Goal: Task Accomplishment & Management: Complete application form

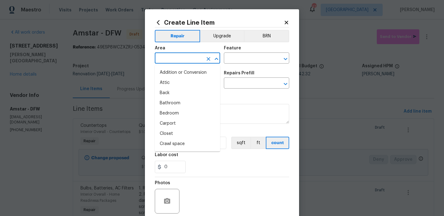
click at [183, 55] on input "text" at bounding box center [179, 59] width 48 height 10
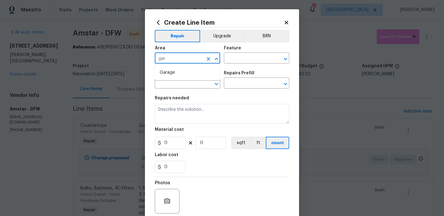
click at [181, 67] on ul "Garage" at bounding box center [187, 72] width 65 height 15
click at [181, 71] on li "Garage" at bounding box center [187, 73] width 65 height 10
type input "Garage"
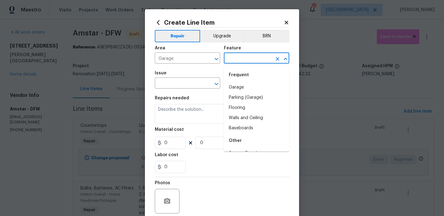
click at [244, 56] on input "text" at bounding box center [248, 59] width 48 height 10
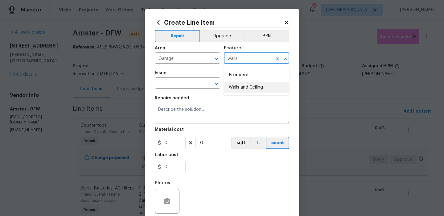
click at [246, 92] on li "Walls and Ceiling" at bounding box center [256, 87] width 65 height 10
type input "Walls and Ceiling"
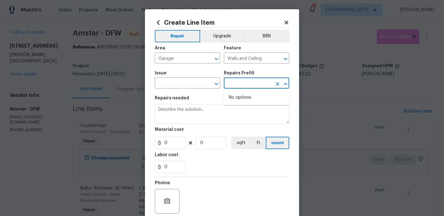
click at [246, 87] on input "text" at bounding box center [248, 84] width 48 height 10
click at [193, 87] on input "text" at bounding box center [179, 84] width 48 height 10
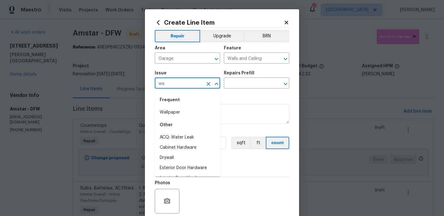
type input "w"
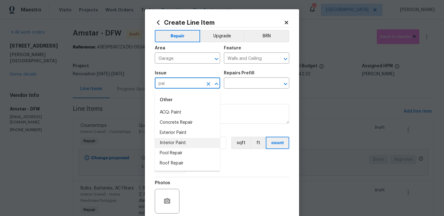
click at [185, 146] on li "Interior Paint" at bounding box center [187, 143] width 65 height 10
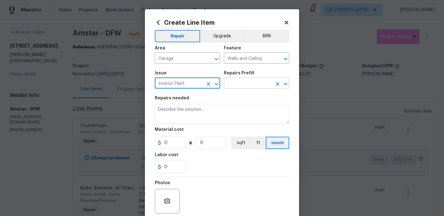
type input "Interior Paint"
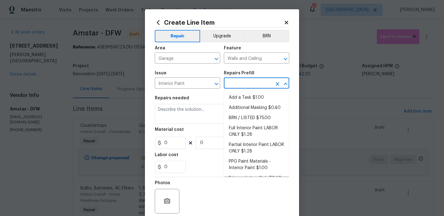
click at [251, 79] on input "text" at bounding box center [248, 84] width 48 height 10
click at [239, 94] on li "Add a Task $1.00" at bounding box center [256, 97] width 65 height 10
type input "Overall Paint"
type input "Add a Task $1.00"
type input "1"
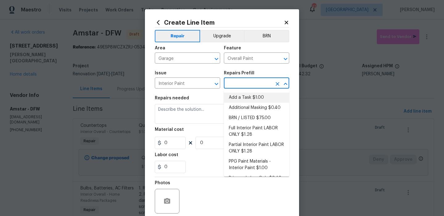
type input "1"
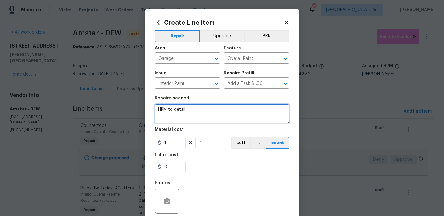
click at [205, 108] on textarea "HPM to detail" at bounding box center [222, 114] width 134 height 20
type textarea "Paint entire garage"
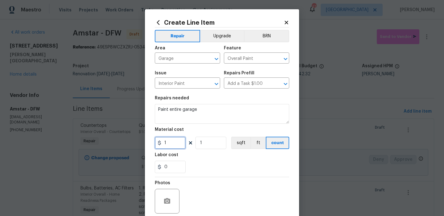
click at [173, 141] on input "1" at bounding box center [170, 143] width 31 height 12
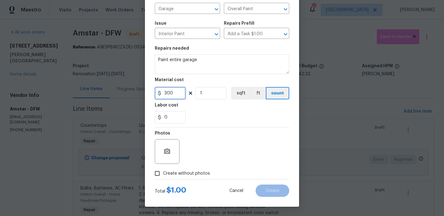
type input "300"
click at [175, 177] on label "Create without photos" at bounding box center [180, 173] width 59 height 12
click at [163, 177] on input "Create without photos" at bounding box center [157, 173] width 12 height 12
checkbox input "true"
click at [206, 158] on textarea at bounding box center [236, 151] width 105 height 25
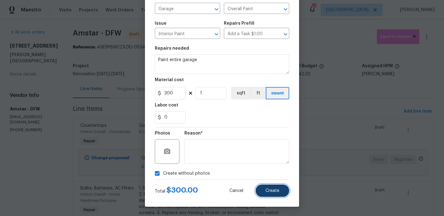
click at [264, 191] on button "Create" at bounding box center [273, 190] width 34 height 12
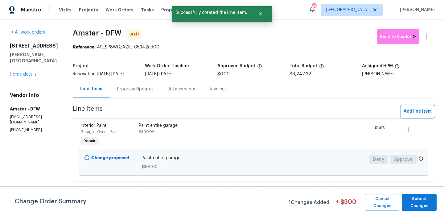
click at [409, 115] on span "Add line item" at bounding box center [418, 112] width 28 height 8
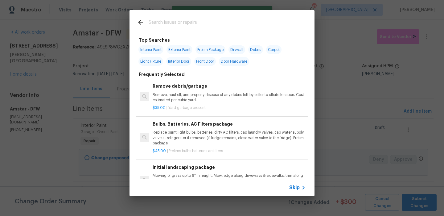
click at [294, 189] on span "Skip" at bounding box center [294, 187] width 10 height 6
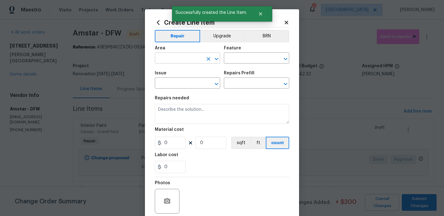
click at [171, 57] on input "text" at bounding box center [179, 59] width 48 height 10
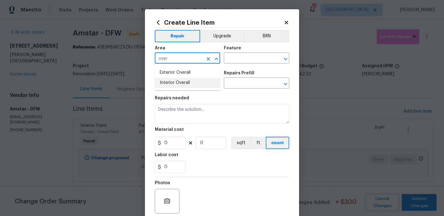
click at [187, 82] on li "Interior Overall" at bounding box center [187, 83] width 65 height 10
type input "Interior Overall"
click at [267, 56] on input "text" at bounding box center [248, 59] width 48 height 10
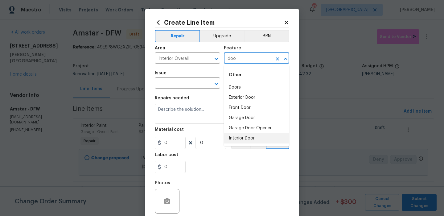
click at [245, 135] on li "Interior Door" at bounding box center [256, 138] width 65 height 10
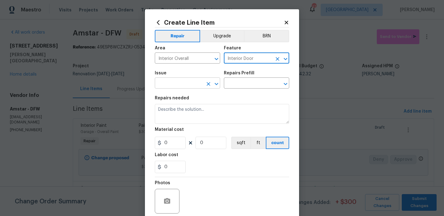
type input "Interior Door"
click at [181, 83] on input "text" at bounding box center [179, 84] width 48 height 10
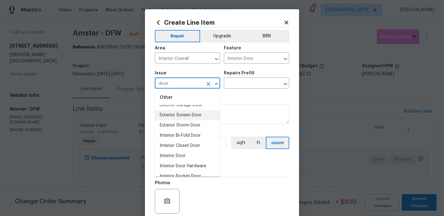
scroll to position [45, 0]
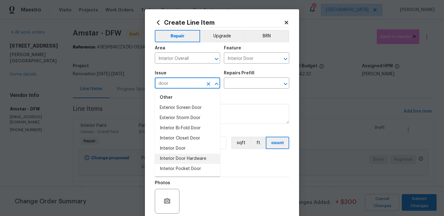
click at [196, 157] on li "Interior Door Hardware" at bounding box center [187, 159] width 65 height 10
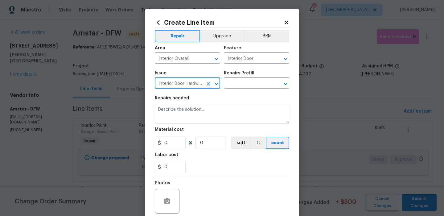
type input "Interior Door Hardware"
click at [238, 98] on div "Repairs needed" at bounding box center [222, 100] width 134 height 8
click at [246, 83] on input "text" at bounding box center [248, 84] width 48 height 10
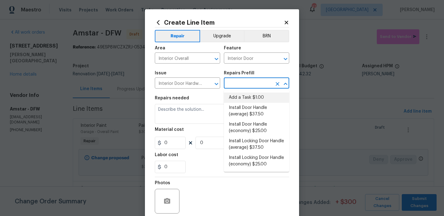
click at [250, 97] on li "Add a Task $1.00" at bounding box center [256, 97] width 65 height 10
type input "Add a Task $1.00"
type textarea "HPM to detail"
type input "1"
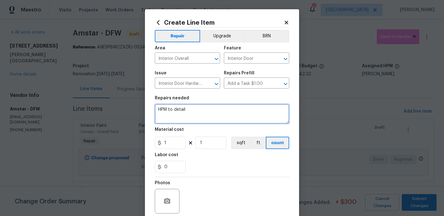
click at [207, 108] on textarea "HPM to detail" at bounding box center [222, 114] width 134 height 20
type textarea "Replace all door hardware and hinges"
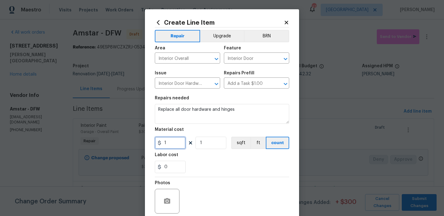
click at [185, 142] on input "1" at bounding box center [170, 143] width 31 height 12
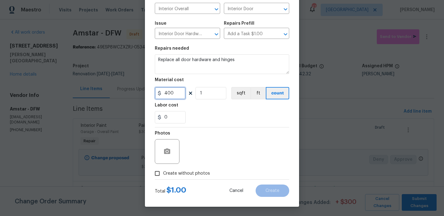
type input "400"
click at [187, 178] on label "Create without photos" at bounding box center [180, 173] width 59 height 12
click at [163, 178] on input "Create without photos" at bounding box center [157, 173] width 12 height 12
checkbox input "true"
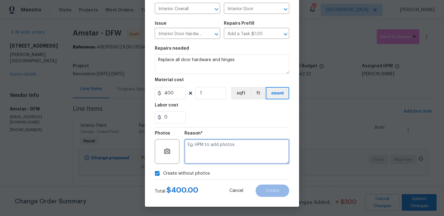
click at [217, 154] on textarea at bounding box center [236, 151] width 105 height 25
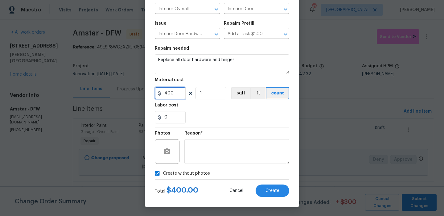
click at [179, 96] on input "400" at bounding box center [170, 93] width 31 height 12
type input "450"
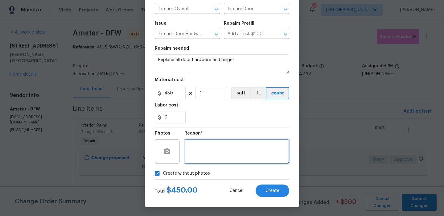
click at [235, 162] on textarea at bounding box center [236, 151] width 105 height 25
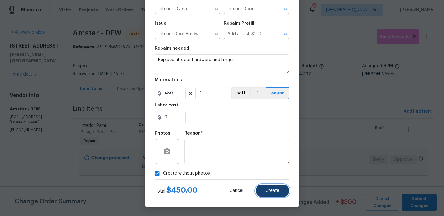
click at [267, 190] on span "Create" at bounding box center [272, 190] width 14 height 5
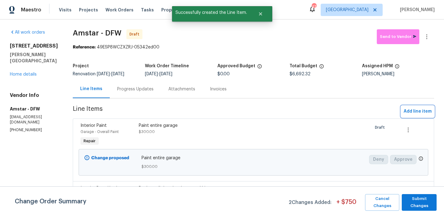
click at [419, 112] on span "Add line item" at bounding box center [418, 112] width 28 height 8
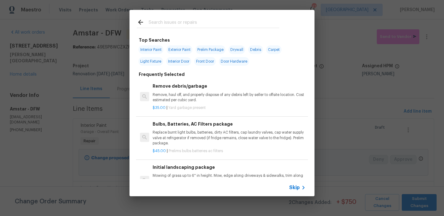
click at [303, 190] on icon at bounding box center [303, 187] width 7 height 7
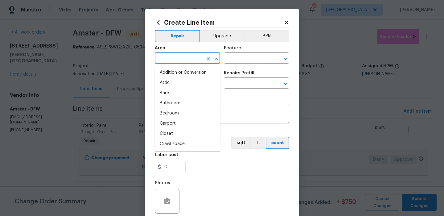
click at [185, 59] on input "text" at bounding box center [179, 59] width 48 height 10
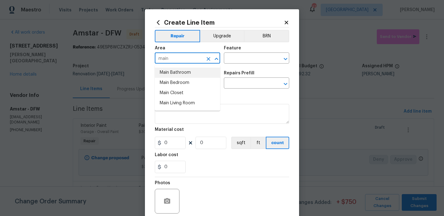
drag, startPoint x: 181, startPoint y: 72, endPoint x: 202, endPoint y: 66, distance: 21.2
click at [182, 72] on li "Main Bathroom" at bounding box center [187, 73] width 65 height 10
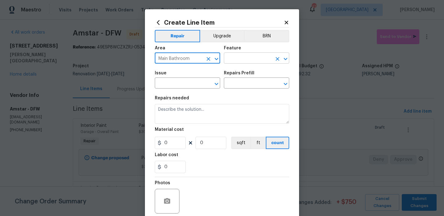
type input "Main Bathroom"
click at [246, 60] on input "text" at bounding box center [248, 59] width 48 height 10
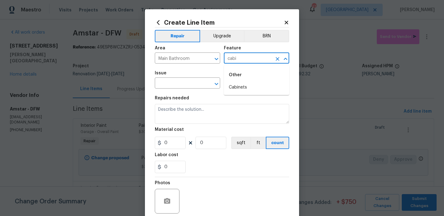
click at [238, 88] on li "Cabinets" at bounding box center [256, 87] width 65 height 10
type input "Cabinets"
click at [174, 80] on input "text" at bounding box center [179, 84] width 48 height 10
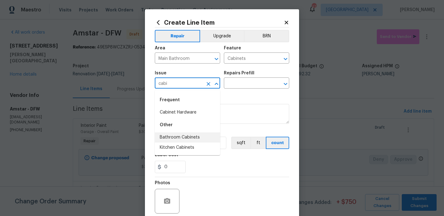
click at [187, 137] on li "Bathroom Cabinets" at bounding box center [187, 137] width 65 height 10
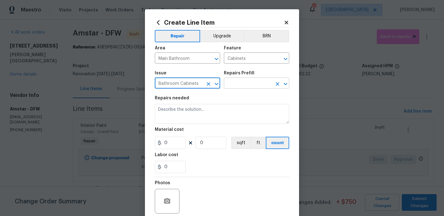
type input "Bathroom Cabinets"
click at [260, 80] on input "text" at bounding box center [248, 84] width 48 height 10
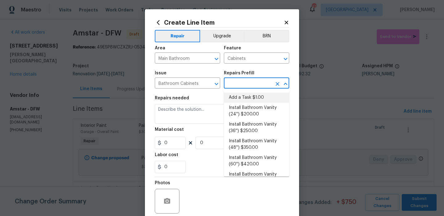
click at [251, 99] on li "Add a Task $1.00" at bounding box center [256, 97] width 65 height 10
type input "Add a Task $1.00"
type textarea "HPM to detail"
type input "1"
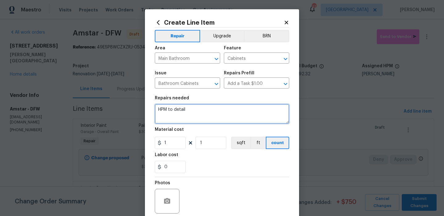
click at [213, 109] on textarea "HPM to detail" at bounding box center [222, 114] width 134 height 20
drag, startPoint x: 213, startPoint y: 109, endPoint x: 216, endPoint y: 108, distance: 3.6
click at [213, 109] on textarea "HPM to detail" at bounding box center [222, 114] width 134 height 20
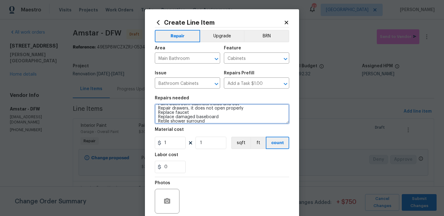
scroll to position [10, 0]
type textarea "Paint bathroom cabinets inside and out Repair drawers, it does not open properl…"
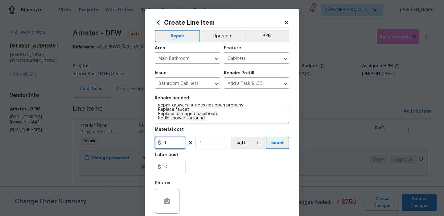
click at [177, 140] on input "1" at bounding box center [170, 143] width 31 height 12
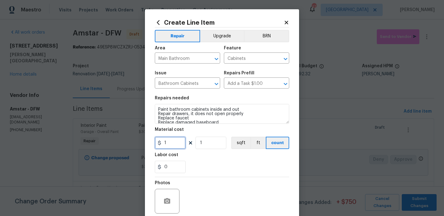
click at [176, 141] on input "1" at bounding box center [170, 143] width 31 height 12
click at [164, 145] on input "12000" at bounding box center [170, 143] width 31 height 12
click at [166, 145] on input "12000" at bounding box center [170, 143] width 31 height 12
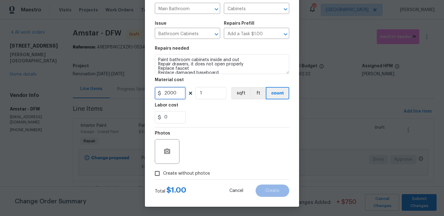
type input "2000"
click at [194, 178] on label "Create without photos" at bounding box center [180, 173] width 59 height 12
click at [163, 178] on input "Create without photos" at bounding box center [157, 173] width 12 height 12
checkbox input "true"
click at [219, 166] on div "Reason*" at bounding box center [236, 147] width 105 height 40
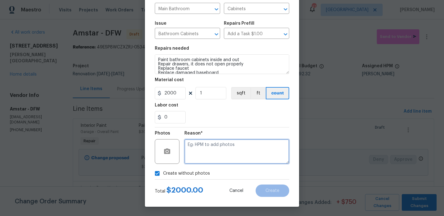
click at [230, 148] on textarea at bounding box center [236, 151] width 105 height 25
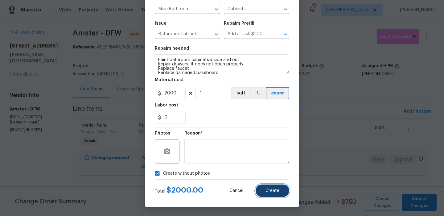
click at [275, 195] on button "Create" at bounding box center [273, 190] width 34 height 12
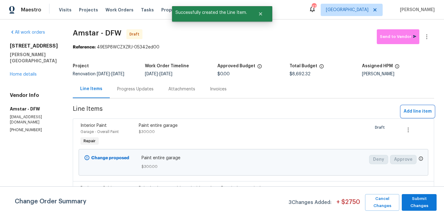
click at [430, 109] on span "Add line item" at bounding box center [418, 112] width 28 height 8
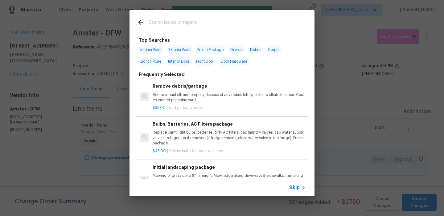
click at [287, 184] on div "Skip" at bounding box center [221, 187] width 185 height 17
click at [289, 185] on span "Skip" at bounding box center [294, 187] width 10 height 6
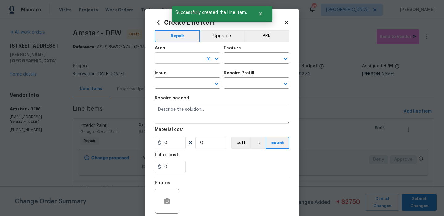
click at [182, 63] on input "text" at bounding box center [179, 59] width 48 height 10
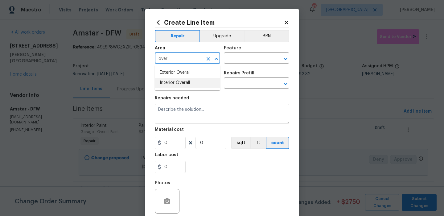
click at [187, 83] on li "Interior Overall" at bounding box center [187, 83] width 65 height 10
type input "Interior Overall"
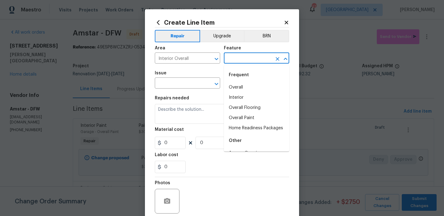
click at [248, 56] on input "text" at bounding box center [248, 59] width 48 height 10
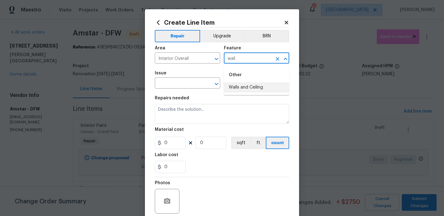
click at [246, 87] on li "Walls and Ceiling" at bounding box center [256, 87] width 65 height 10
type input "Walls and Ceiling"
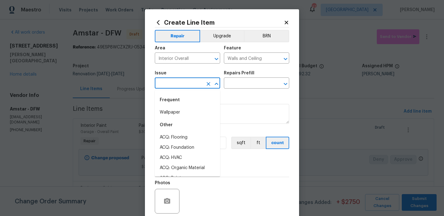
click at [195, 85] on input "text" at bounding box center [179, 84] width 48 height 10
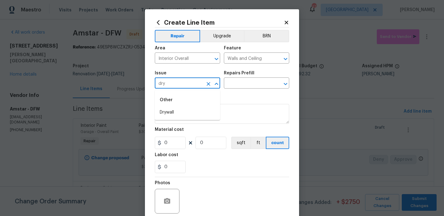
click at [190, 103] on div "Other" at bounding box center [187, 99] width 65 height 15
drag, startPoint x: 189, startPoint y: 111, endPoint x: 194, endPoint y: 110, distance: 4.4
click at [189, 111] on li "Drywall" at bounding box center [187, 112] width 65 height 10
type input "Drywall"
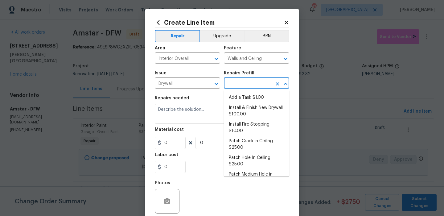
click at [259, 85] on input "text" at bounding box center [248, 84] width 48 height 10
click at [240, 102] on li "Add a Task $1.00" at bounding box center [256, 97] width 65 height 10
type input "Add a Task $1.00"
type textarea "HPM to detail"
type input "1"
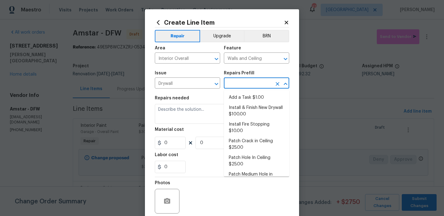
type input "1"
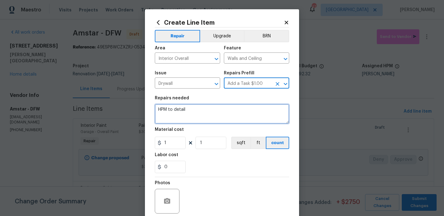
click at [212, 116] on textarea "HPM to detail" at bounding box center [222, 114] width 134 height 20
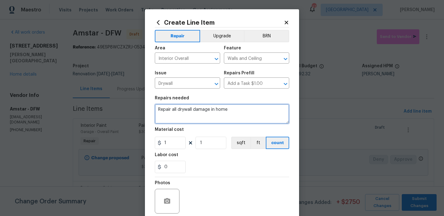
type textarea "Repair all drywall damage in home"
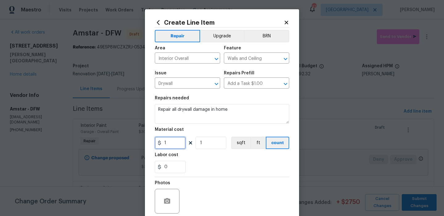
click at [178, 143] on input "1" at bounding box center [170, 143] width 31 height 12
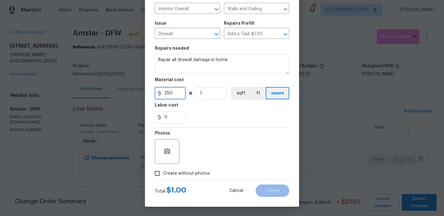
type input "250"
click at [191, 176] on label "Create without photos" at bounding box center [180, 173] width 59 height 12
click at [163, 176] on input "Create without photos" at bounding box center [157, 173] width 12 height 12
checkbox input "true"
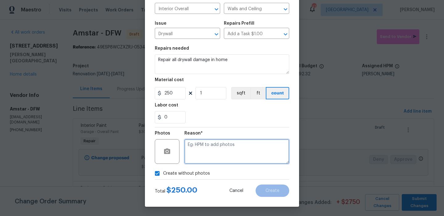
click at [224, 152] on textarea at bounding box center [236, 151] width 105 height 25
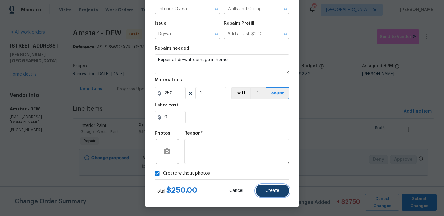
click at [268, 191] on span "Create" at bounding box center [272, 190] width 14 height 5
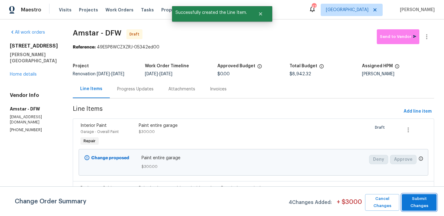
click at [422, 199] on span "Submit Changes" at bounding box center [419, 202] width 29 height 14
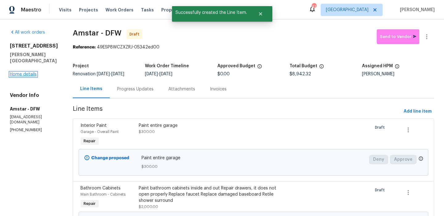
click at [35, 75] on link "Home details" at bounding box center [23, 74] width 27 height 4
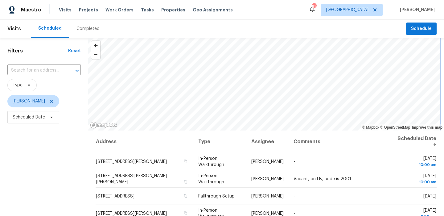
click at [240, 130] on div "© Mapbox © OpenStreetMap Improve this map Address Type Assignee Comments Schedu…" at bounding box center [266, 170] width 356 height 265
click at [245, 37] on div "Visits Scheduled Completed Schedule Filters Reset ​ Type Francisco Balcazar Ser…" at bounding box center [222, 117] width 444 height 196
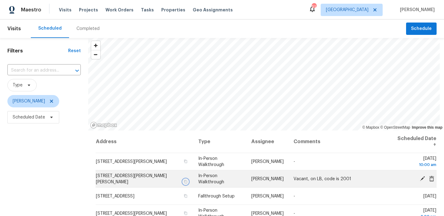
click at [184, 180] on icon "button" at bounding box center [186, 182] width 4 height 4
click at [183, 183] on button "button" at bounding box center [186, 182] width 6 height 6
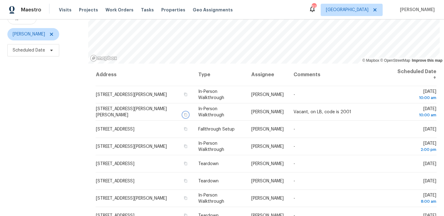
scroll to position [87, 0]
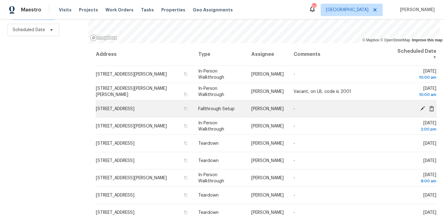
click at [424, 106] on icon at bounding box center [422, 108] width 5 height 5
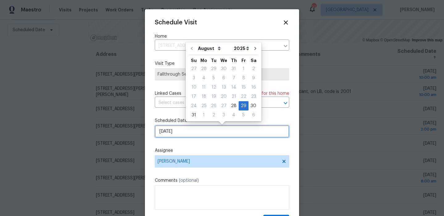
click at [195, 134] on input "8/29/2025" at bounding box center [222, 131] width 134 height 12
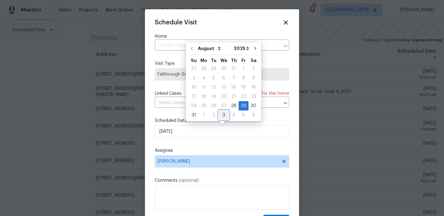
click at [223, 118] on div "3" at bounding box center [224, 115] width 10 height 9
type input "9/3/2025"
select select "8"
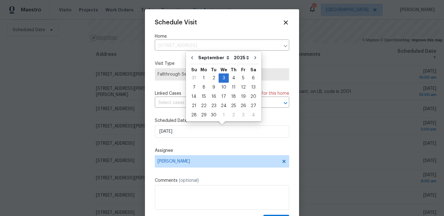
scroll to position [11, 0]
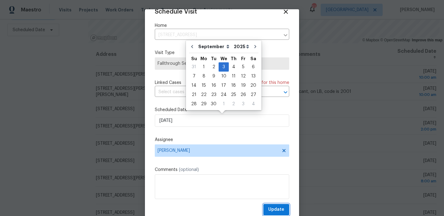
click at [268, 210] on button "Update" at bounding box center [276, 209] width 26 height 11
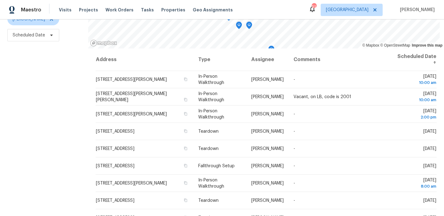
scroll to position [0, 0]
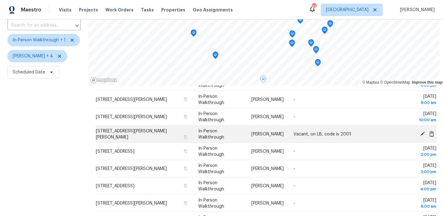
scroll to position [88, 0]
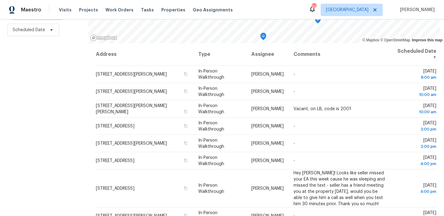
scroll to position [86, 0]
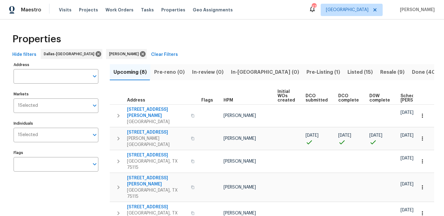
scroll to position [0, 67]
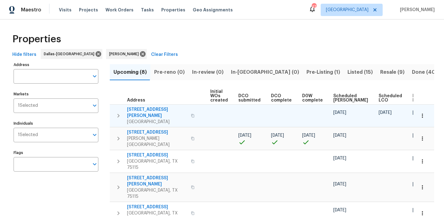
click at [145, 108] on span "[STREET_ADDRESS][PERSON_NAME]" at bounding box center [157, 112] width 60 height 12
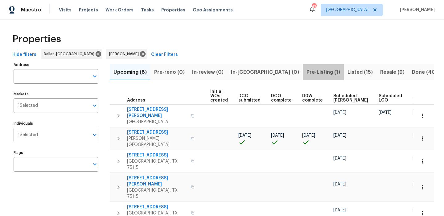
click at [306, 71] on span "Pre-Listing (1)" at bounding box center [323, 72] width 34 height 9
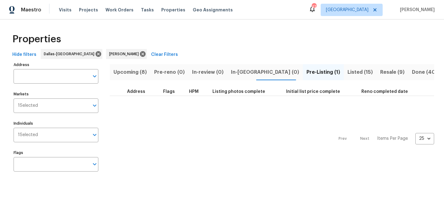
click at [232, 67] on button "In-[GEOGRAPHIC_DATA] (0)" at bounding box center [265, 72] width 76 height 16
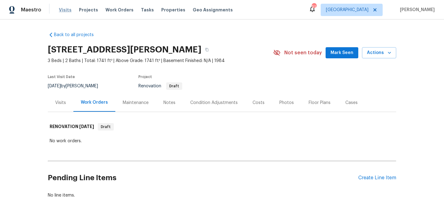
click at [63, 7] on span "Visits" at bounding box center [65, 10] width 13 height 6
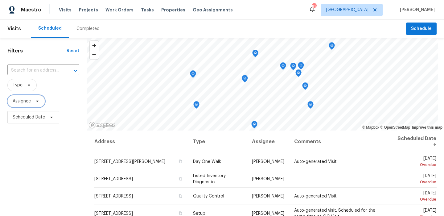
click at [29, 103] on span "Assignee" at bounding box center [22, 101] width 18 height 6
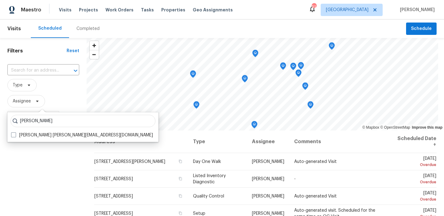
type input "alicia anices"
click at [40, 136] on label "Alicia Anices alicia.anices@opendoor.com" at bounding box center [82, 135] width 142 height 6
click at [15, 136] on input "Alicia Anices alicia.anices@opendoor.com" at bounding box center [13, 134] width 4 height 4
checkbox input "true"
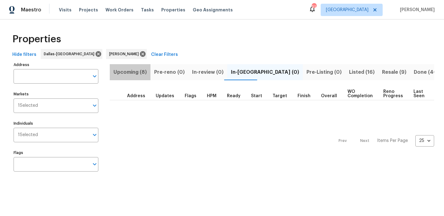
click at [140, 73] on span "Upcoming (8)" at bounding box center [129, 72] width 33 height 9
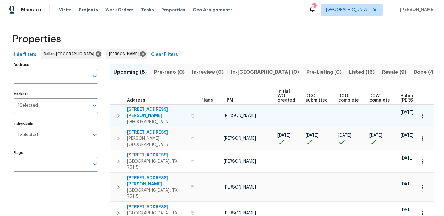
click at [421, 113] on icon "button" at bounding box center [422, 116] width 6 height 6
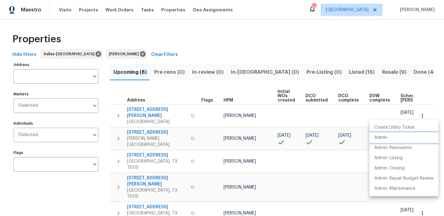
click at [397, 137] on li "Admin" at bounding box center [403, 138] width 69 height 10
click at [182, 41] on div at bounding box center [222, 108] width 444 height 216
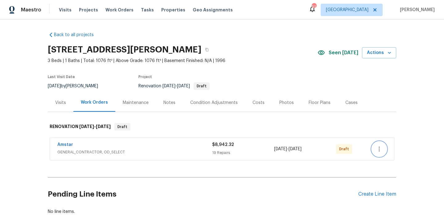
click at [381, 147] on icon "button" at bounding box center [378, 148] width 7 height 7
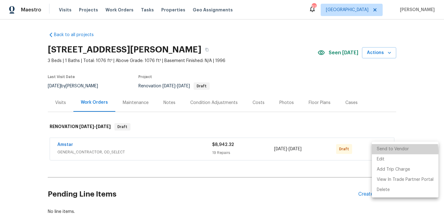
click at [395, 151] on li "Send to Vendor" at bounding box center [405, 149] width 67 height 10
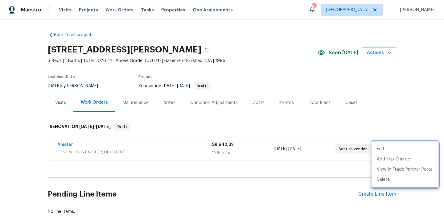
click at [358, 127] on div at bounding box center [222, 108] width 444 height 216
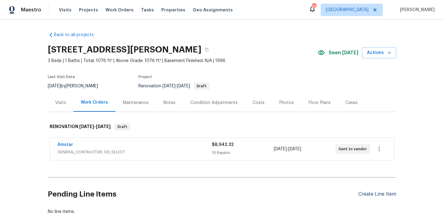
click at [367, 193] on div "Create Line Item" at bounding box center [377, 194] width 38 height 6
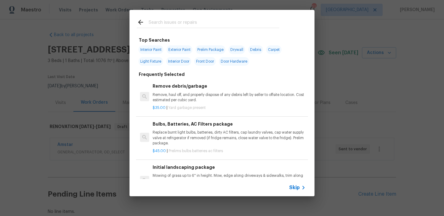
click at [294, 186] on span "Skip" at bounding box center [294, 187] width 10 height 6
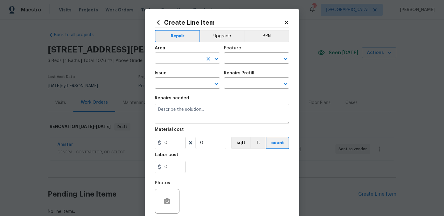
click at [174, 61] on input "text" at bounding box center [179, 59] width 48 height 10
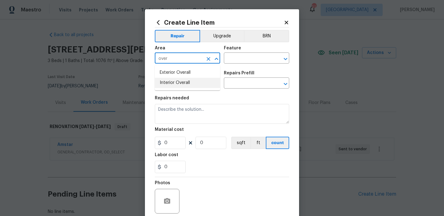
click at [182, 78] on li "Interior Overall" at bounding box center [187, 83] width 65 height 10
type input "Interior Overall"
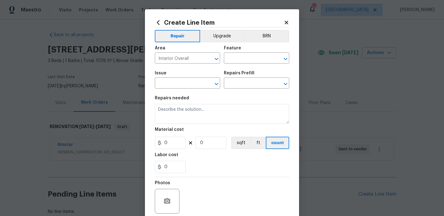
click at [241, 50] on div "Feature" at bounding box center [256, 50] width 65 height 8
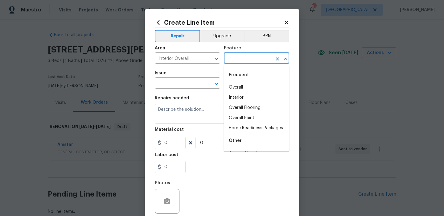
click at [239, 55] on input "text" at bounding box center [248, 59] width 48 height 10
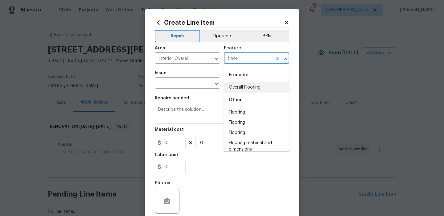
click at [240, 89] on li "Overall Flooring" at bounding box center [256, 87] width 65 height 10
type input "Overall Flooring"
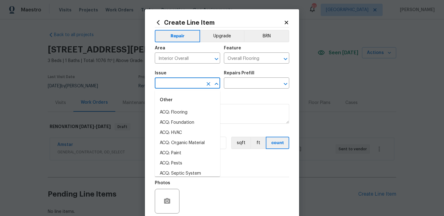
click at [186, 80] on input "text" at bounding box center [179, 84] width 48 height 10
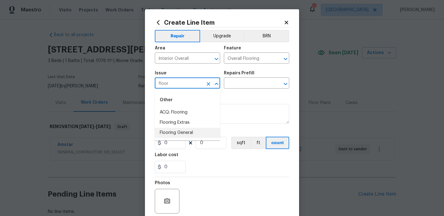
click at [190, 130] on li "Flooring General" at bounding box center [187, 133] width 65 height 10
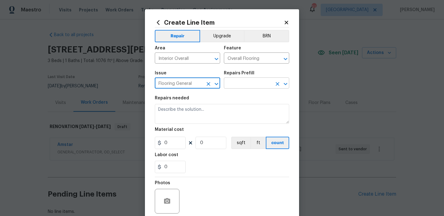
type input "Flooring General"
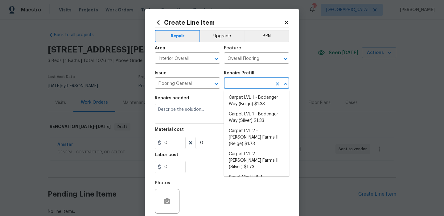
click at [237, 87] on input "text" at bounding box center [248, 84] width 48 height 10
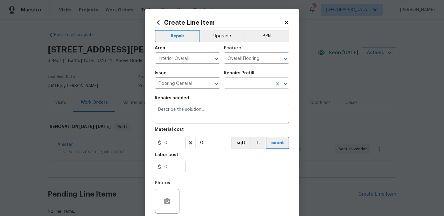
click at [235, 81] on input "text" at bounding box center [248, 84] width 48 height 10
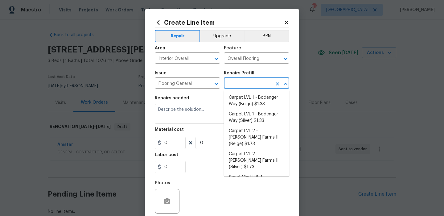
click at [235, 97] on li "Carpet LVL 1 - Bodenger Way (Beige) $1.33" at bounding box center [256, 100] width 65 height 17
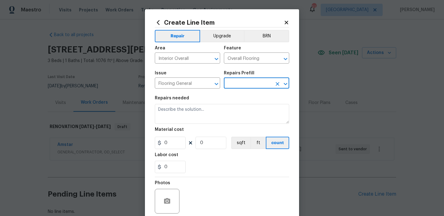
type input "Carpet LVL 1 - Bodenger Way (Beige) $1.33"
type textarea "Install new carpet. (Bodenger Way 749 Bird Bath, Beige) at all previously carpe…"
type input "1.33"
type input "1"
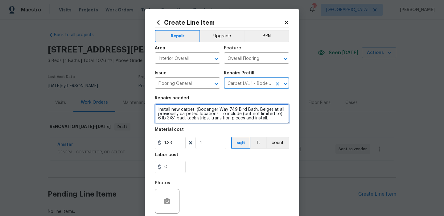
click at [220, 112] on textarea "Install new carpet. (Bodenger Way 749 Bird Bath, Beige) at all previously carpe…" at bounding box center [222, 114] width 134 height 20
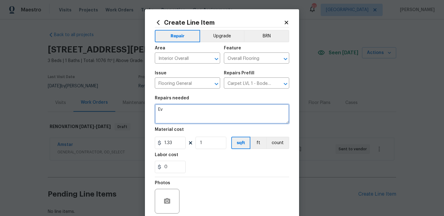
type textarea "E"
type textarea "Rooms and closets get carpet Rest of the home gets sheet vinyl"
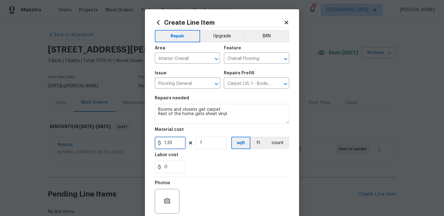
click at [173, 144] on input "1.33" at bounding box center [170, 143] width 31 height 12
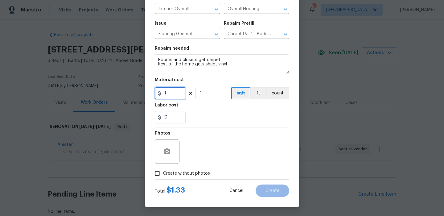
type input "1"
click at [218, 155] on div "Photos" at bounding box center [222, 147] width 134 height 40
click at [196, 174] on span "Create without photos" at bounding box center [186, 173] width 47 height 6
click at [163, 174] on input "Create without photos" at bounding box center [157, 173] width 12 height 12
checkbox input "true"
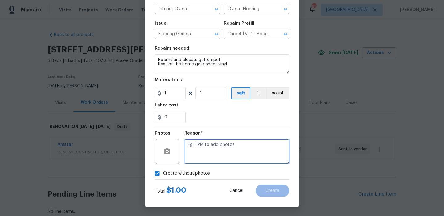
click at [240, 149] on textarea at bounding box center [236, 151] width 105 height 25
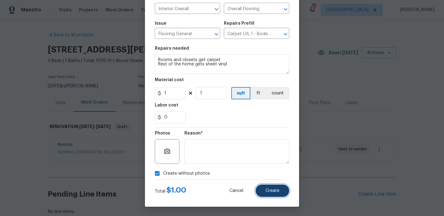
click at [274, 188] on button "Create" at bounding box center [273, 190] width 34 height 12
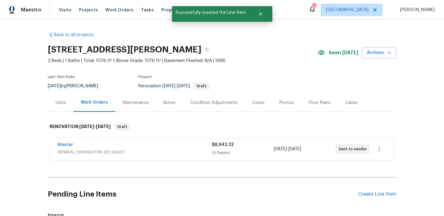
scroll to position [117, 0]
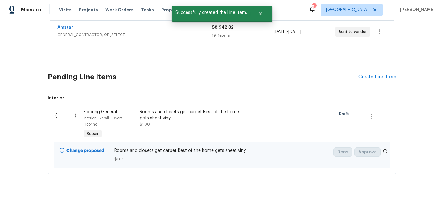
click at [70, 118] on input "checkbox" at bounding box center [66, 115] width 18 height 13
checkbox input "true"
click at [394, 199] on span "Create Work Order" at bounding box center [408, 201] width 41 height 8
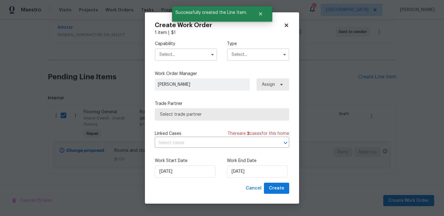
click at [189, 56] on input "text" at bounding box center [186, 54] width 62 height 12
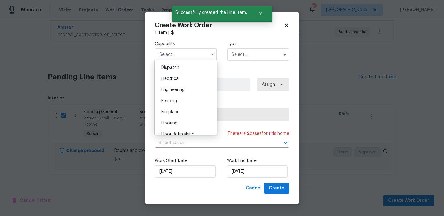
scroll to position [193, 0]
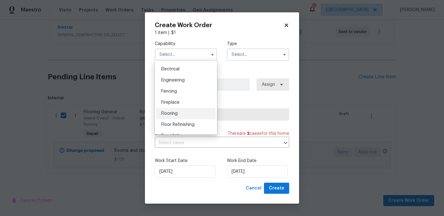
click at [181, 113] on div "Flooring" at bounding box center [185, 113] width 59 height 11
type input "Flooring"
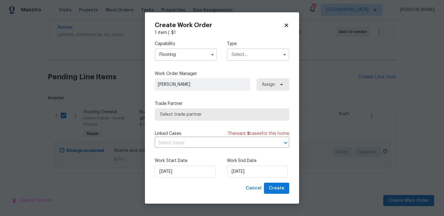
click at [258, 53] on input "text" at bounding box center [258, 54] width 62 height 12
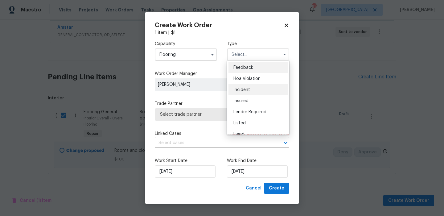
scroll to position [62, 0]
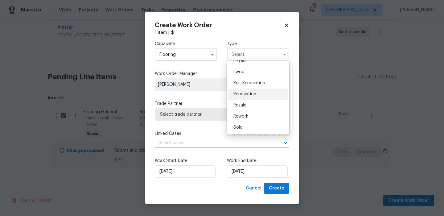
click at [253, 94] on span "Renovation" at bounding box center [244, 94] width 23 height 4
type input "Renovation"
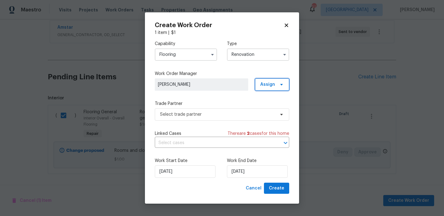
click at [272, 84] on span "Assign" at bounding box center [267, 84] width 15 height 6
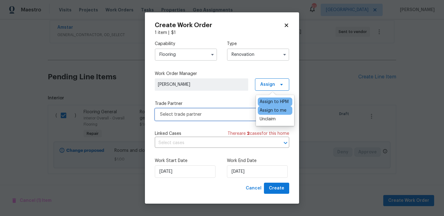
click at [211, 113] on span "Select trade partner" at bounding box center [217, 114] width 115 height 6
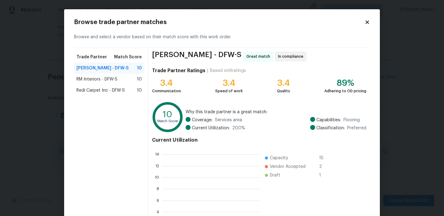
scroll to position [86, 98]
click at [117, 84] on div "RM Interiors - DFW-S 10" at bounding box center [109, 79] width 70 height 11
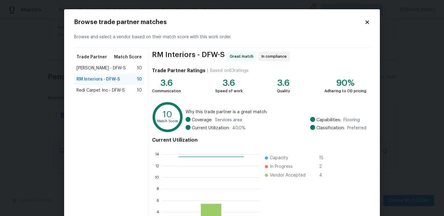
scroll to position [56, 0]
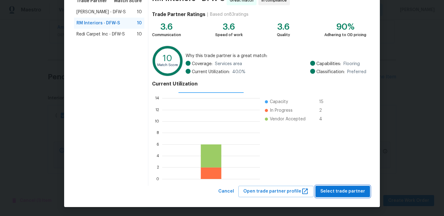
click at [344, 186] on button "Select trade partner" at bounding box center [342, 191] width 55 height 11
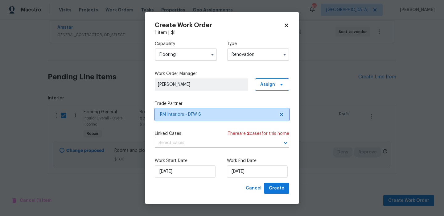
scroll to position [0, 0]
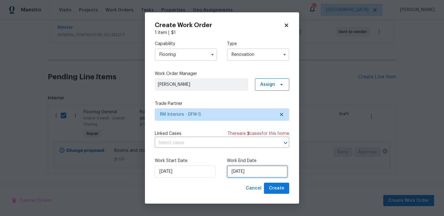
click at [268, 173] on input "[DATE]" at bounding box center [257, 171] width 61 height 12
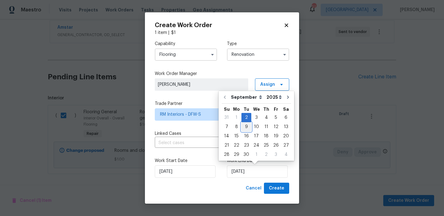
click at [246, 128] on div "9" at bounding box center [246, 126] width 10 height 9
type input "[DATE]"
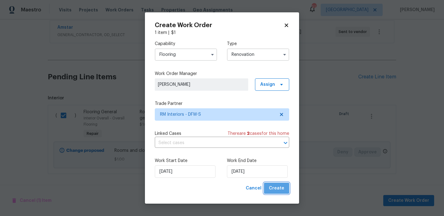
click at [279, 186] on span "Create" at bounding box center [276, 188] width 15 height 8
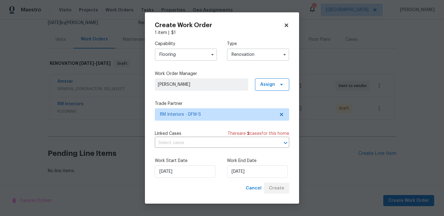
scroll to position [63, 0]
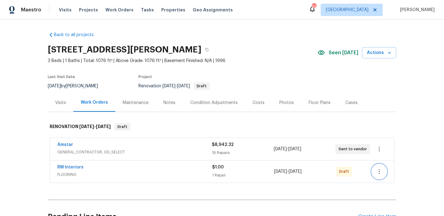
click at [379, 173] on icon "button" at bounding box center [379, 171] width 1 height 5
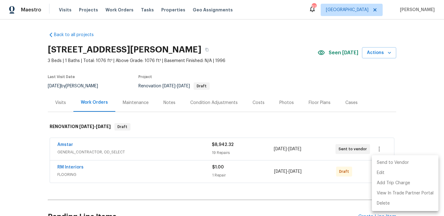
click at [400, 163] on li "Send to Vendor" at bounding box center [405, 163] width 67 height 10
click at [352, 120] on div at bounding box center [222, 108] width 444 height 216
